Goal: Information Seeking & Learning: Find specific fact

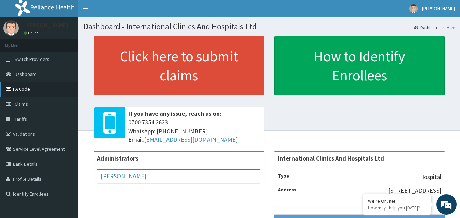
click at [55, 88] on link "PA Code" at bounding box center [39, 89] width 78 height 15
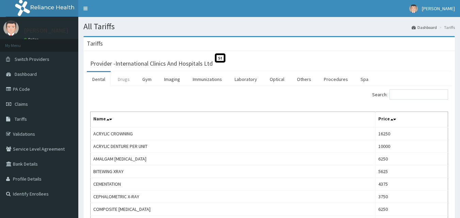
click at [128, 80] on link "Drugs" at bounding box center [123, 79] width 23 height 14
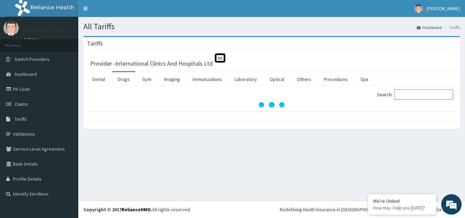
click at [424, 94] on input "Search:" at bounding box center [423, 94] width 59 height 10
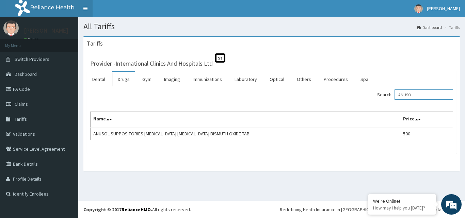
type input "ANUSO"
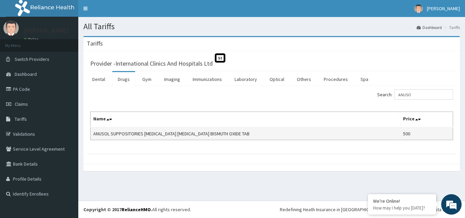
drag, startPoint x: 426, startPoint y: 134, endPoint x: 426, endPoint y: 130, distance: 4.1
click at [426, 130] on td "500" at bounding box center [426, 133] width 53 height 13
drag, startPoint x: 421, startPoint y: 132, endPoint x: 400, endPoint y: 135, distance: 20.8
click at [400, 135] on tr "ANUSOL SUPPOSITORIES HYDROCORTISONE ACETATE ZINC OXIDE BISMUTH OXIDE TAB 500" at bounding box center [271, 133] width 362 height 13
click at [271, 126] on th "Name" at bounding box center [245, 120] width 310 height 16
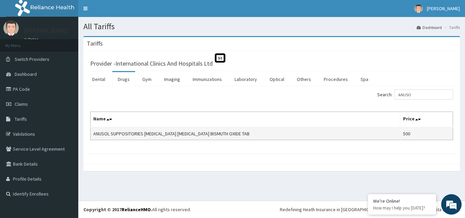
click at [354, 133] on td "ANUSOL SUPPOSITORIES HYDROCORTISONE ACETATE ZINC OXIDE BISMUTH OXIDE TAB" at bounding box center [245, 133] width 310 height 13
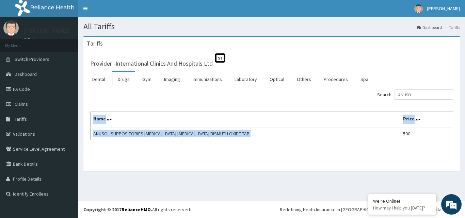
drag, startPoint x: 409, startPoint y: 136, endPoint x: 464, endPoint y: 136, distance: 55.1
click at [464, 136] on div "Tariffs Provider - International Clinics And Hospitals Ltd St Dental Drugs Gym …" at bounding box center [271, 107] width 386 height 142
click at [409, 142] on div "Search: ANUSO Name Price ANUSOL SUPPOSITORIES HYDROCORTISONE ACETATE ZINC OXIDE…" at bounding box center [271, 120] width 369 height 68
drag, startPoint x: 421, startPoint y: 133, endPoint x: 283, endPoint y: 142, distance: 138.4
click at [283, 142] on div "Search: ANUSO Name Price ANUSOL SUPPOSITORIES HYDROCORTISONE ACETATE ZINC OXIDE…" at bounding box center [271, 120] width 369 height 68
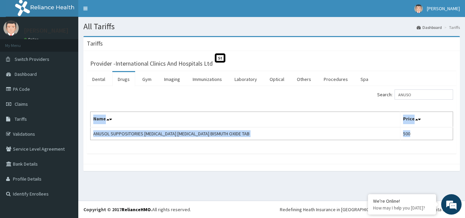
drag, startPoint x: 290, startPoint y: 135, endPoint x: 89, endPoint y: 137, distance: 201.1
click at [89, 137] on div "Search: ANUSO Name Price ANUSOL SUPPOSITORIES HYDROCORTISONE ACETATE ZINC OXIDE…" at bounding box center [271, 120] width 369 height 68
click at [284, 133] on td "ANUSOL SUPPOSITORIES HYDROCORTISONE ACETATE ZINC OXIDE BISMUTH OXIDE TAB" at bounding box center [245, 133] width 310 height 13
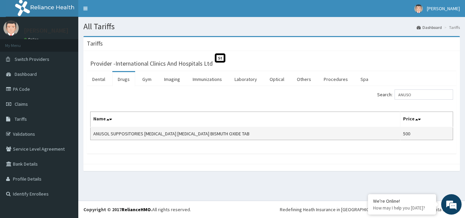
click at [278, 135] on td "ANUSOL SUPPOSITORIES HYDROCORTISONE ACETATE ZINC OXIDE BISMUTH OXIDE TAB" at bounding box center [245, 133] width 310 height 13
drag, startPoint x: 423, startPoint y: 133, endPoint x: 169, endPoint y: 136, distance: 254.2
click at [169, 136] on tr "ANUSOL SUPPOSITORIES HYDROCORTISONE ACETATE ZINC OXIDE BISMUTH OXIDE TAB 500" at bounding box center [271, 133] width 362 height 13
click at [284, 129] on td "ANUSOL SUPPOSITORIES HYDROCORTISONE ACETATE ZINC OXIDE BISMUTH OXIDE TAB" at bounding box center [245, 133] width 310 height 13
click at [272, 131] on td "ANUSOL SUPPOSITORIES HYDROCORTISONE ACETATE ZINC OXIDE BISMUTH OXIDE TAB" at bounding box center [245, 133] width 310 height 13
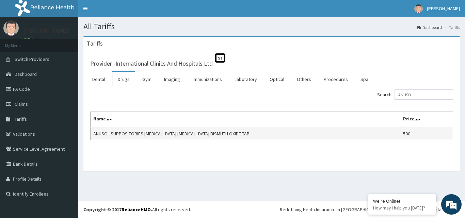
drag, startPoint x: 246, startPoint y: 135, endPoint x: 418, endPoint y: 134, distance: 172.8
click at [361, 135] on td "ANUSOL SUPPOSITORIES HYDROCORTISONE ACETATE ZINC OXIDE BISMUTH OXIDE TAB" at bounding box center [245, 133] width 310 height 13
drag, startPoint x: 429, startPoint y: 131, endPoint x: 392, endPoint y: 138, distance: 37.8
click at [427, 131] on td "500" at bounding box center [426, 133] width 53 height 13
drag, startPoint x: 392, startPoint y: 138, endPoint x: 436, endPoint y: 129, distance: 45.4
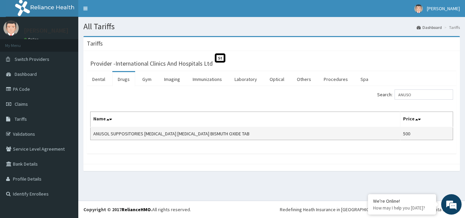
click at [436, 129] on td "500" at bounding box center [426, 133] width 53 height 13
click at [424, 133] on td "500" at bounding box center [426, 133] width 53 height 13
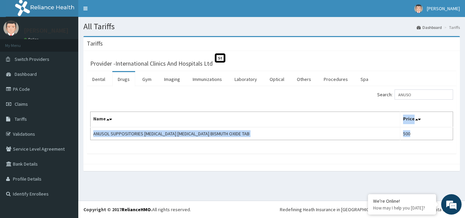
drag, startPoint x: 401, startPoint y: 135, endPoint x: 120, endPoint y: 124, distance: 280.9
click at [120, 124] on table "Name Price ANUSOL SUPPOSITORIES HYDROCORTISONE ACETATE ZINC OXIDE BISMUTH OXIDE…" at bounding box center [271, 126] width 363 height 29
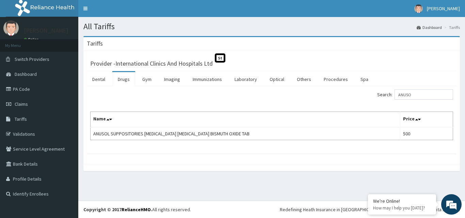
click at [303, 151] on div "Search: ANUSO Name Price ANUSOL SUPPOSITORIES HYDROCORTISONE ACETATE ZINC OXIDE…" at bounding box center [271, 120] width 369 height 68
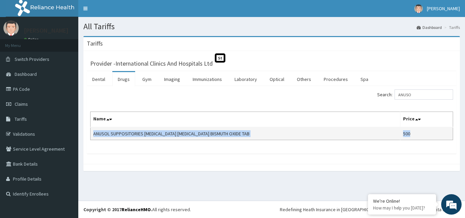
drag, startPoint x: 430, startPoint y: 132, endPoint x: 90, endPoint y: 134, distance: 340.2
click at [90, 134] on tr "ANUSOL SUPPOSITORIES HYDROCORTISONE ACETATE ZINC OXIDE BISMUTH OXIDE TAB 500" at bounding box center [271, 133] width 362 height 13
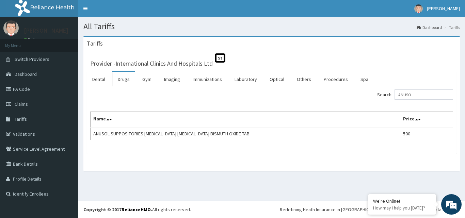
click at [268, 105] on div "Search: ANUSO Name Price ANUSOL SUPPOSITORIES HYDROCORTISONE ACETATE ZINC OXIDE…" at bounding box center [271, 114] width 363 height 51
